Goal: Information Seeking & Learning: Learn about a topic

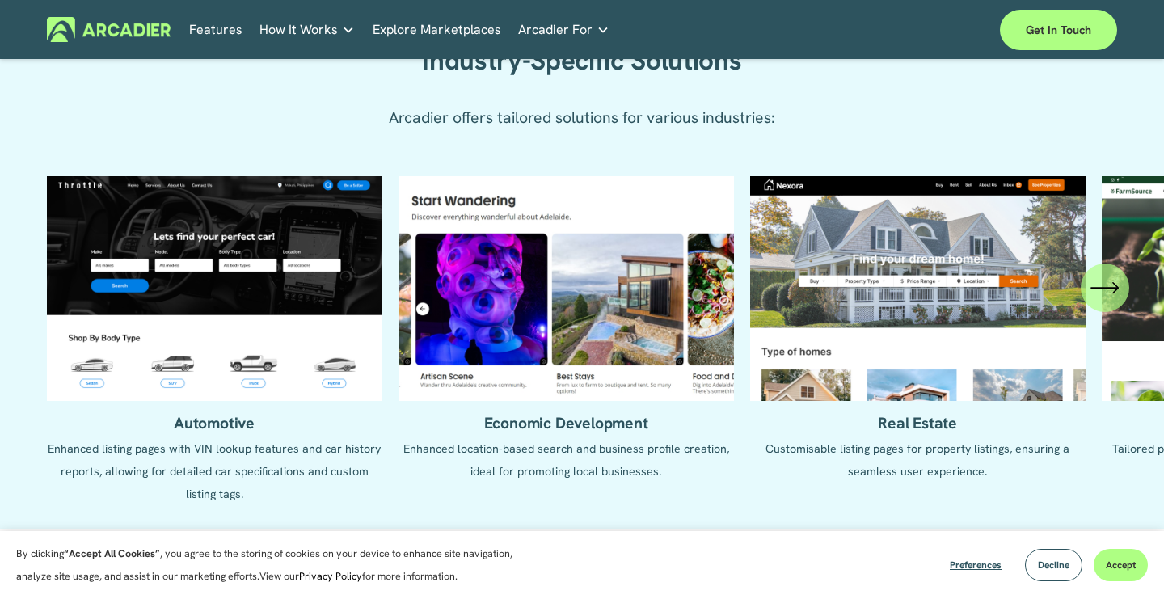
scroll to position [1731, 0]
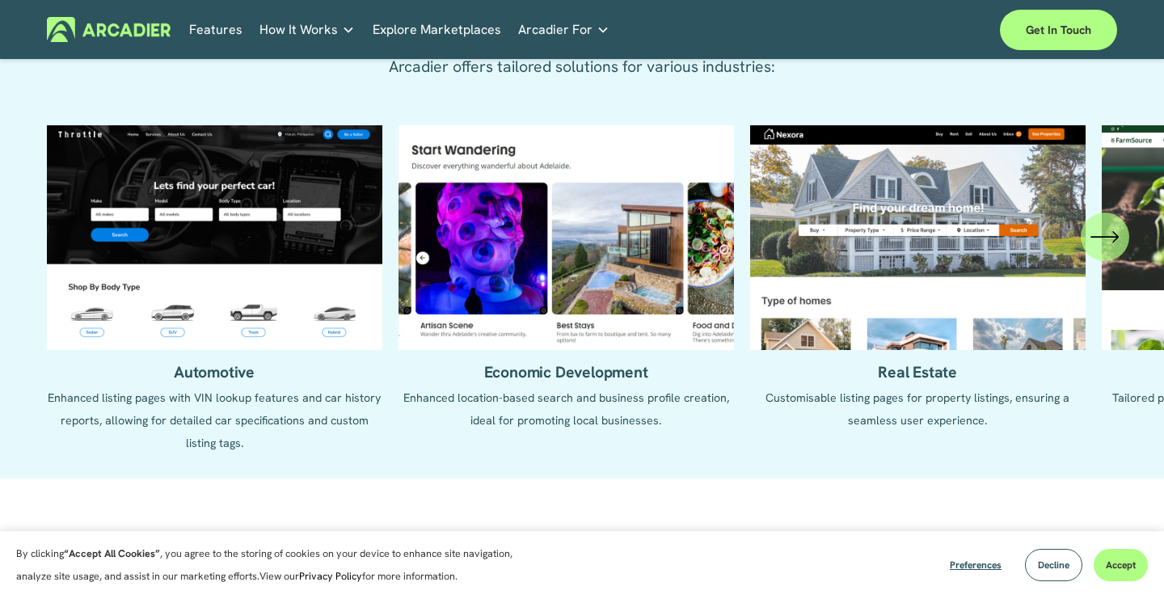
click at [335, 318] on ul "Automotive Enhanced listing pages with VIN lookup features and car history repo…" at bounding box center [582, 289] width 1071 height 329
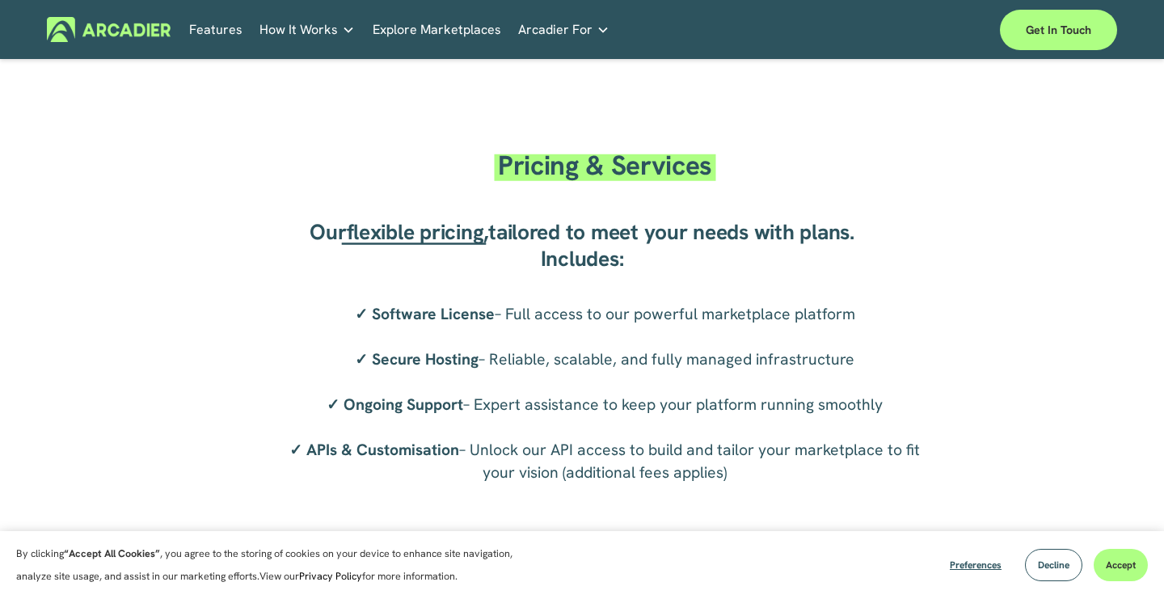
scroll to position [3015, 0]
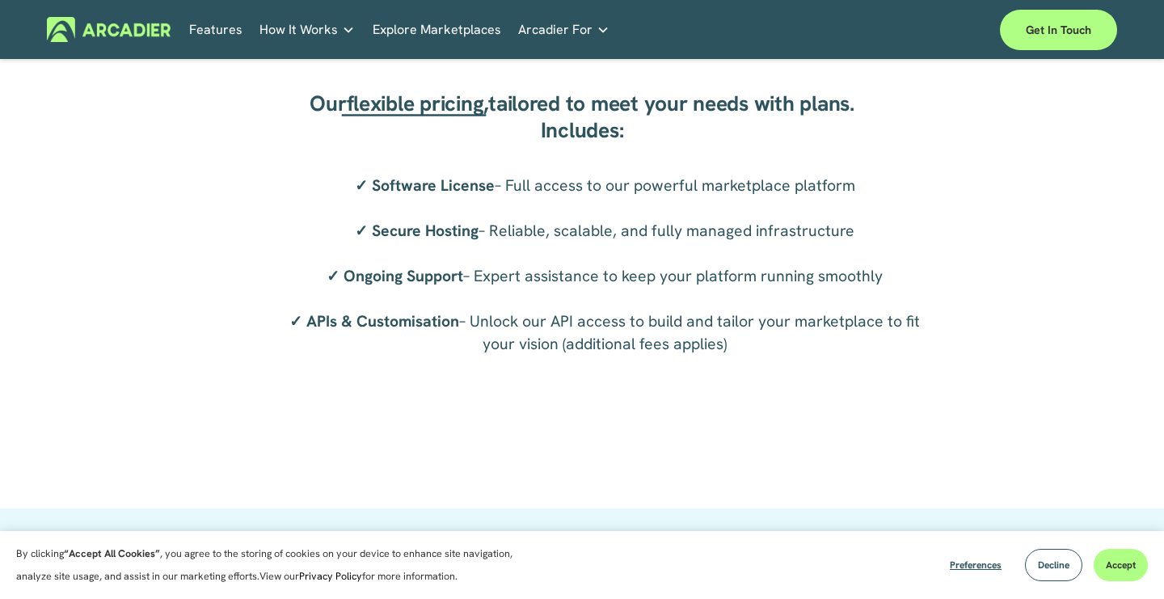
click at [436, 32] on link "Explore Marketplaces" at bounding box center [437, 29] width 129 height 25
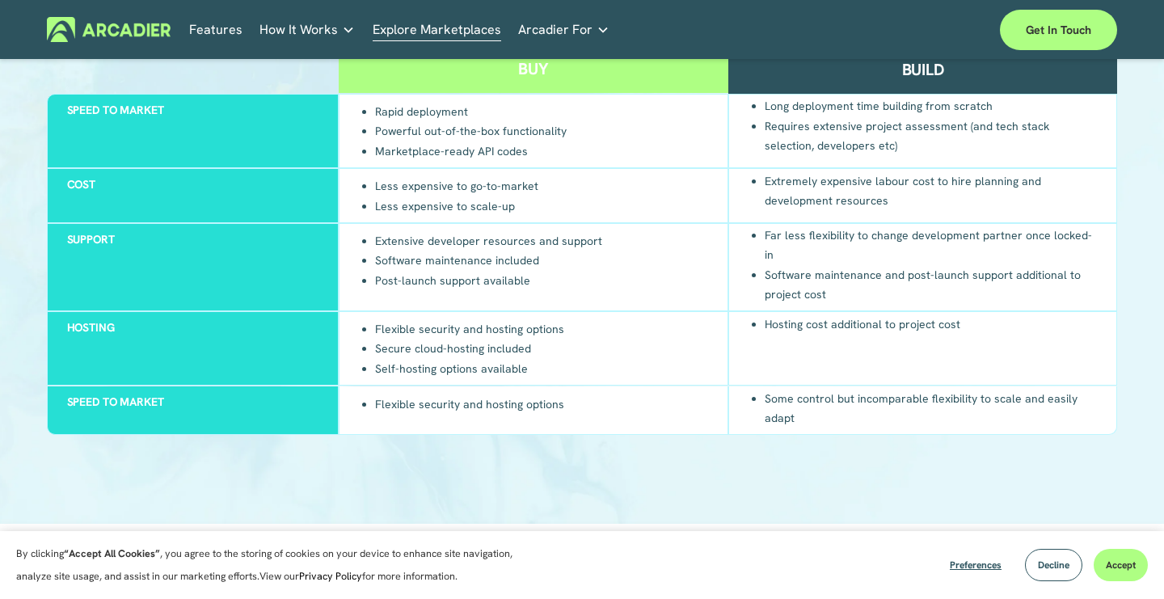
scroll to position [2034, 0]
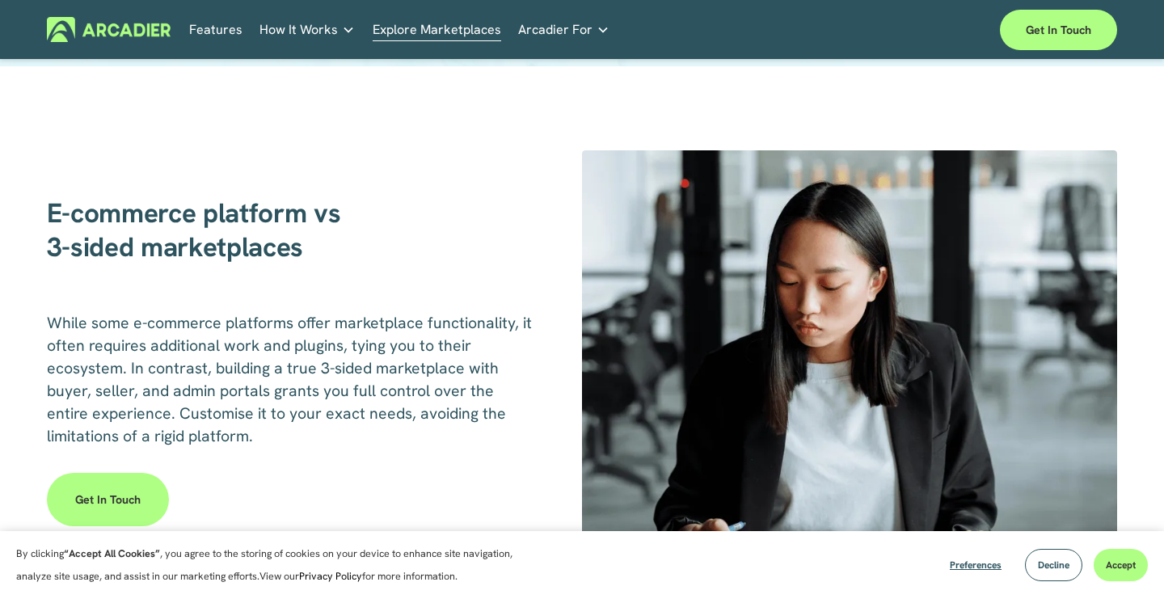
click at [470, 259] on h2 "E-commerce platform vs 3-sided marketplaces" at bounding box center [292, 230] width 491 height 67
click at [493, 240] on h2 "E-commerce platform vs 3-sided marketplaces" at bounding box center [292, 230] width 491 height 67
click at [493, 258] on h2 "E-commerce platform vs 3-sided marketplaces" at bounding box center [292, 230] width 491 height 67
click at [493, 300] on div "E-commerce platform vs 3-sided marketplaces While some e-commerce platforms off…" at bounding box center [582, 372] width 1164 height 537
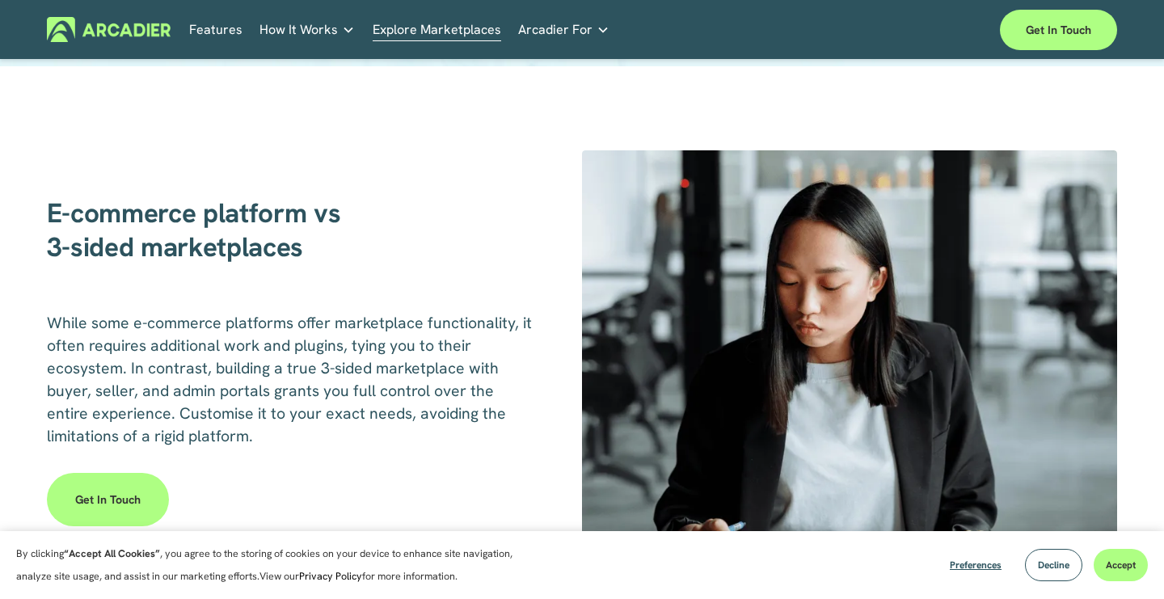
click at [488, 277] on div "E-commerce platform vs 3-sided marketplaces" at bounding box center [292, 243] width 491 height 92
click at [494, 243] on h2 "E-commerce platform vs 3-sided marketplaces" at bounding box center [292, 230] width 491 height 67
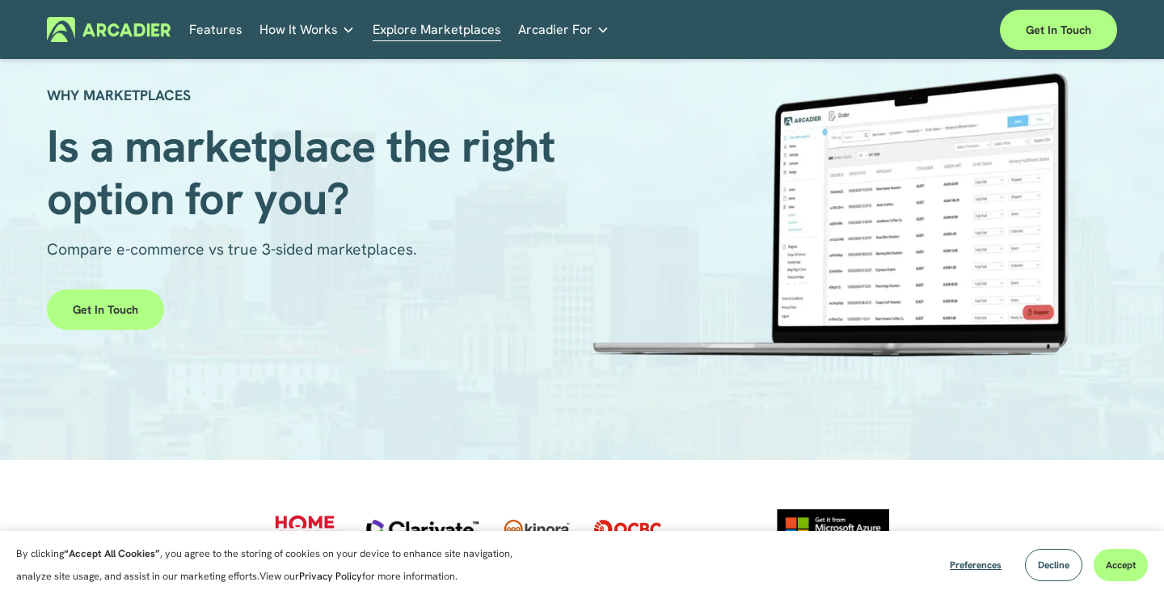
scroll to position [0, 0]
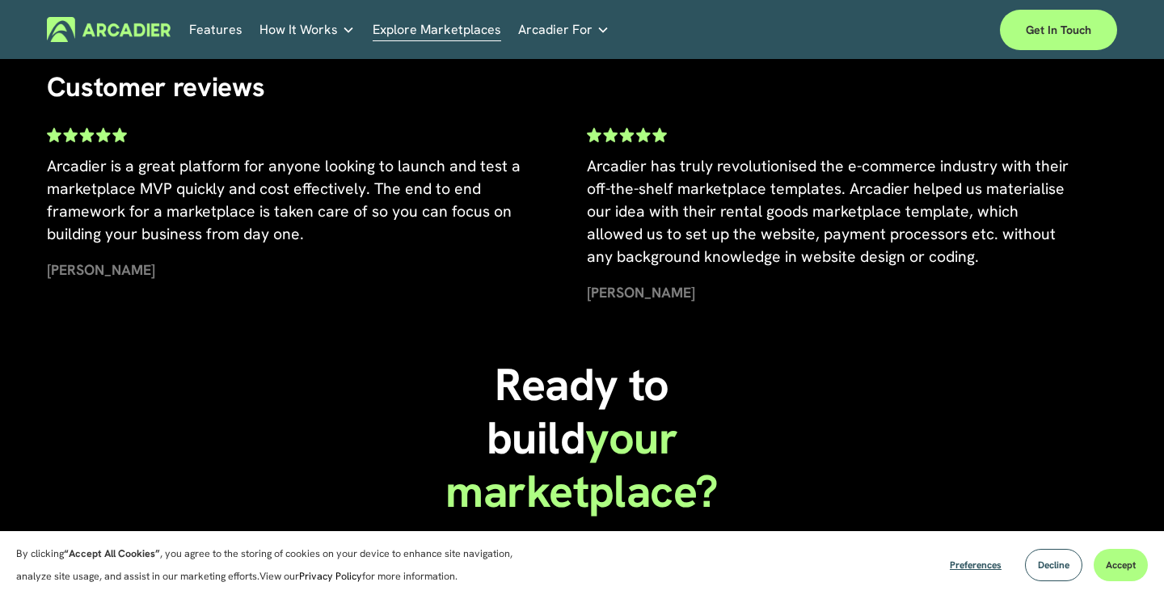
scroll to position [3543, 0]
